Goal: Find specific page/section: Find specific page/section

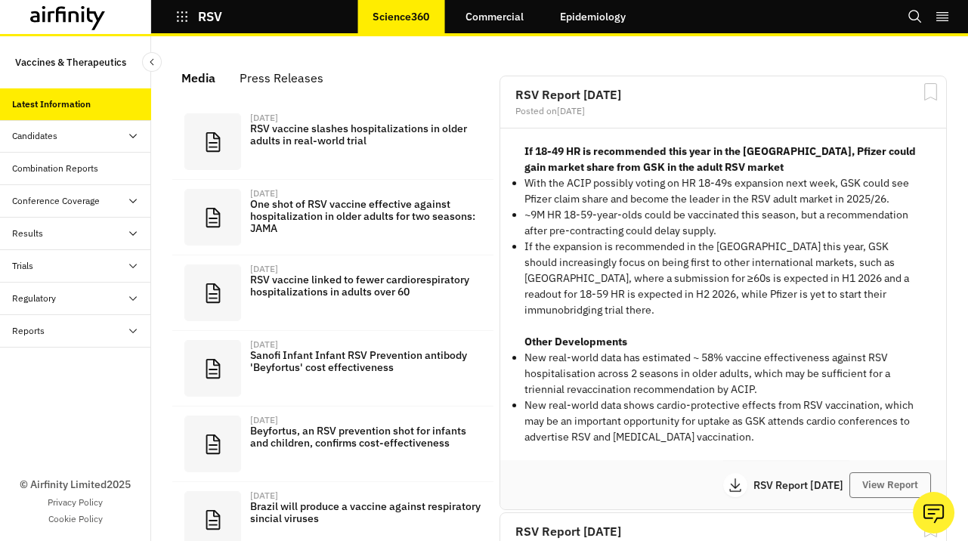
scroll to position [1047, 453]
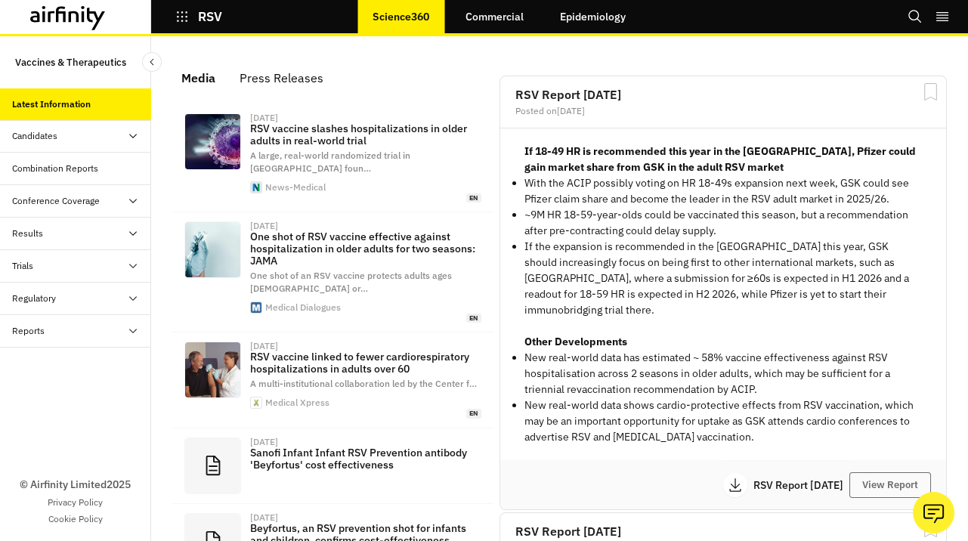
click at [50, 162] on div "Combination Reports" at bounding box center [55, 169] width 86 height 14
